Goal: Find contact information: Find contact information

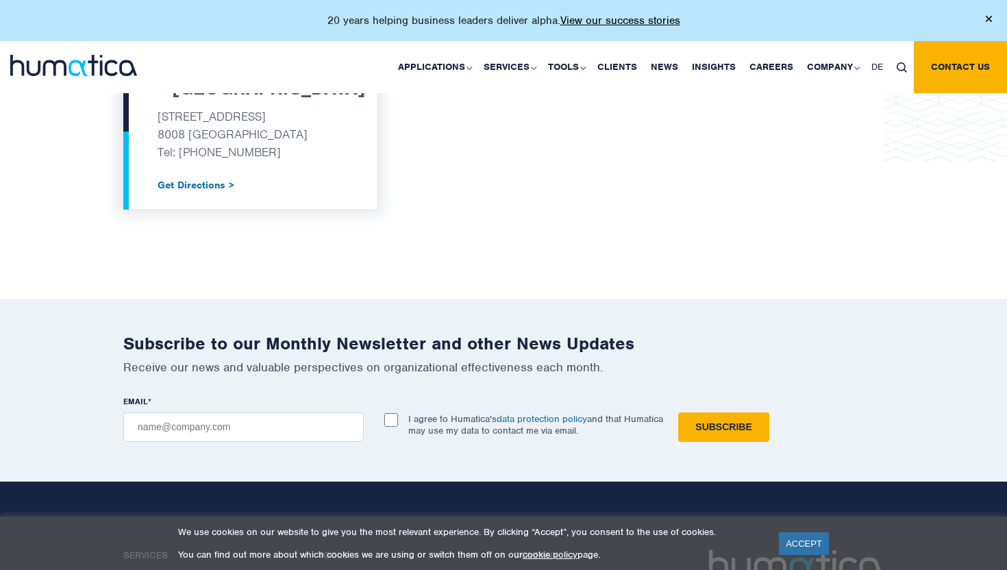
scroll to position [1800, 0]
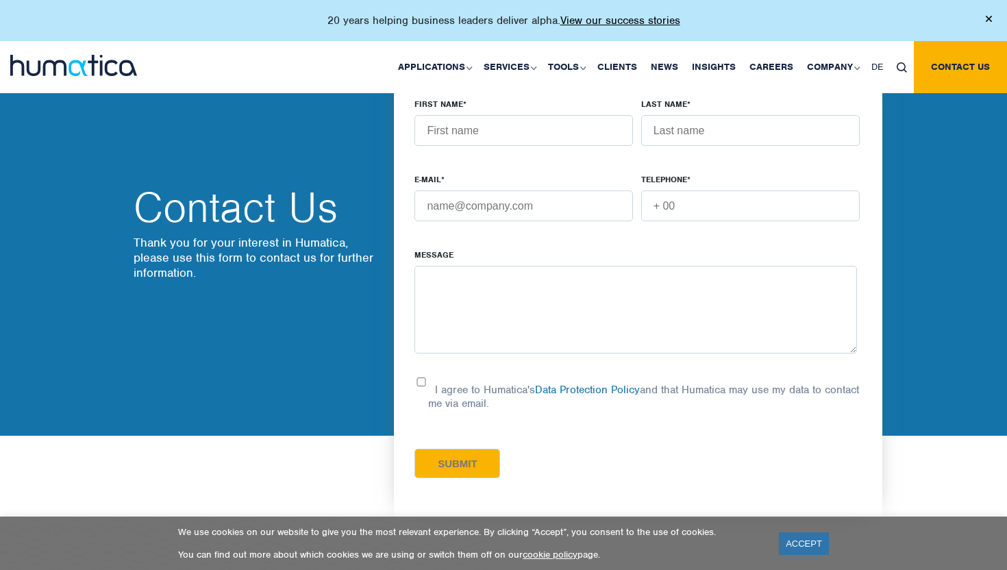
click at [321, 253] on p "Thank you for your interest in Humatica, please use this form to contact us for…" at bounding box center [257, 257] width 247 height 45
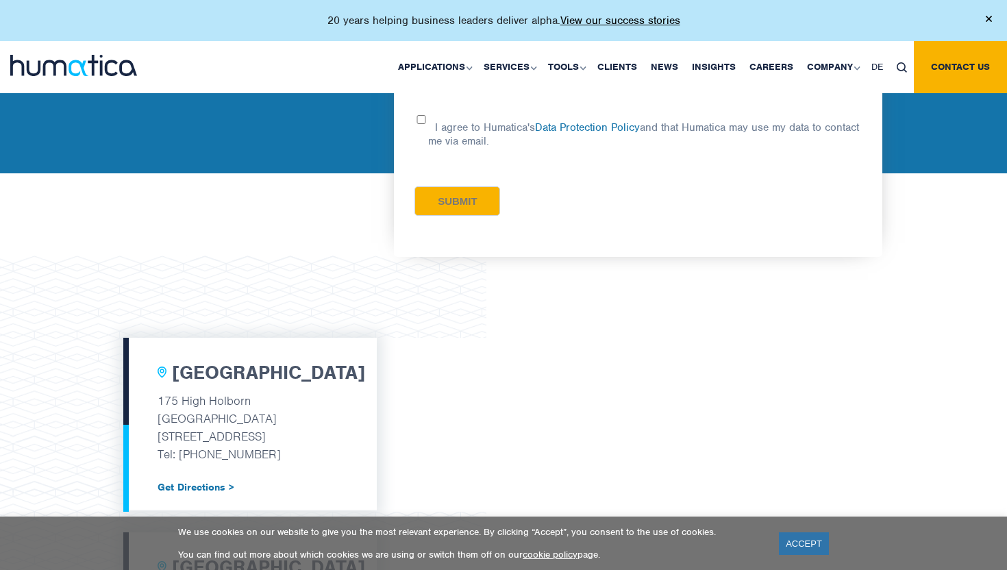
scroll to position [277, 0]
